Goal: Check status: Check status

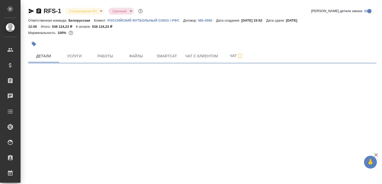
select select "RU"
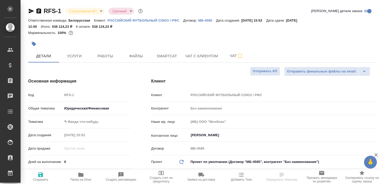
type input "[PERSON_NAME]"
type textarea "x"
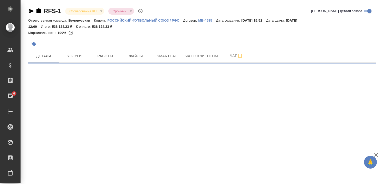
select select "RU"
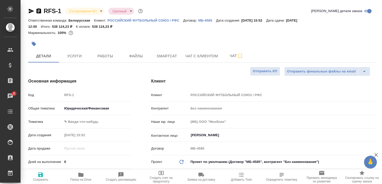
type textarea "x"
click at [376, 154] on icon "button" at bounding box center [376, 155] width 6 height 6
